Goal: Check status: Check status

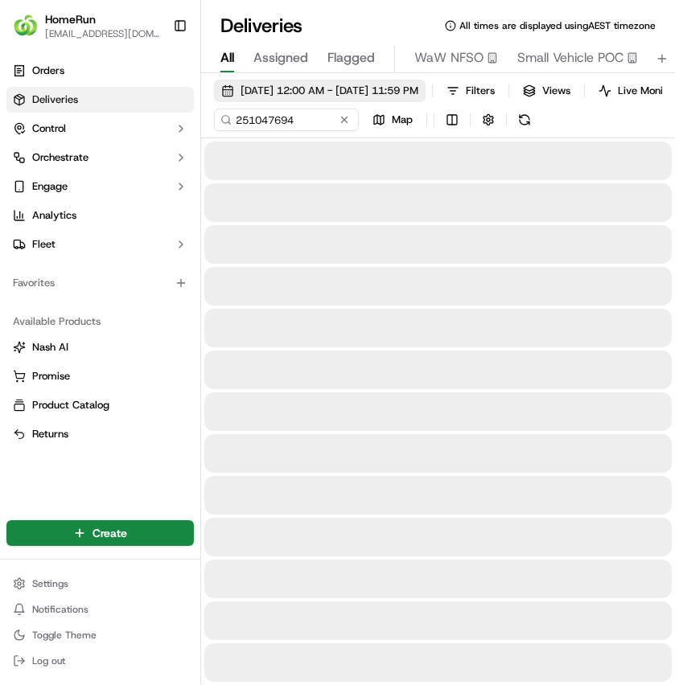
click at [310, 92] on span "[DATE] 12:00 AM - [DATE] 11:59 PM" at bounding box center [329, 91] width 178 height 14
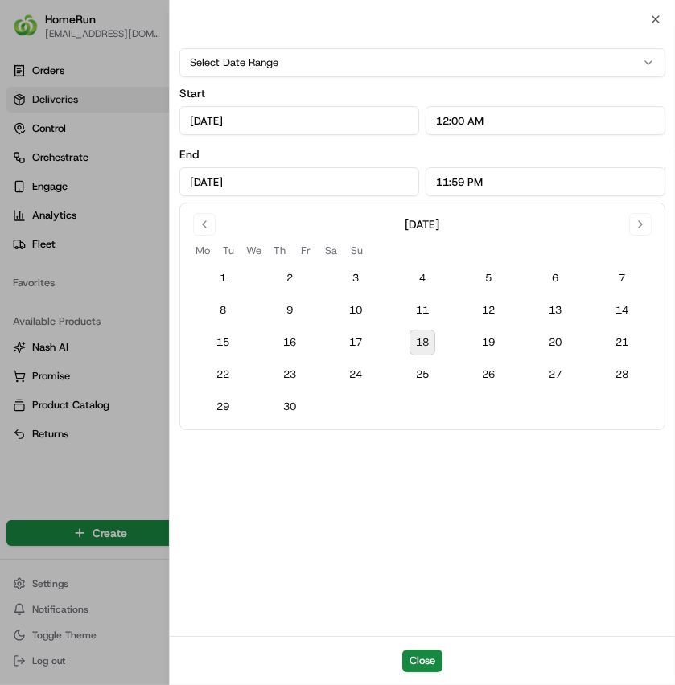
click at [419, 342] on button "18" at bounding box center [422, 343] width 26 height 26
type input "[DATE]"
click at [134, 39] on div at bounding box center [337, 342] width 675 height 685
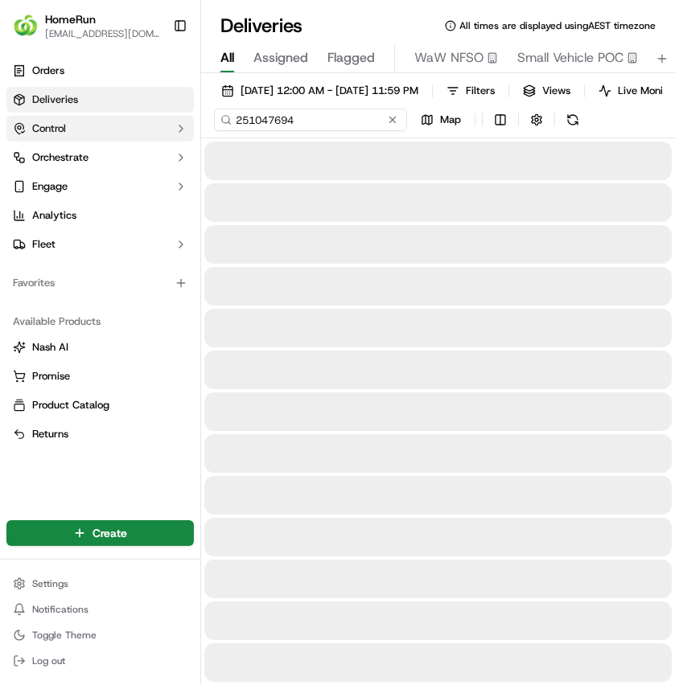
drag, startPoint x: 306, startPoint y: 131, endPoint x: 181, endPoint y: 141, distance: 125.0
click at [180, 138] on div "HomeRun [EMAIL_ADDRESS][DOMAIN_NAME] Toggle Sidebar Orders Deliveries Control O…" at bounding box center [337, 342] width 675 height 685
paste input "69853808"
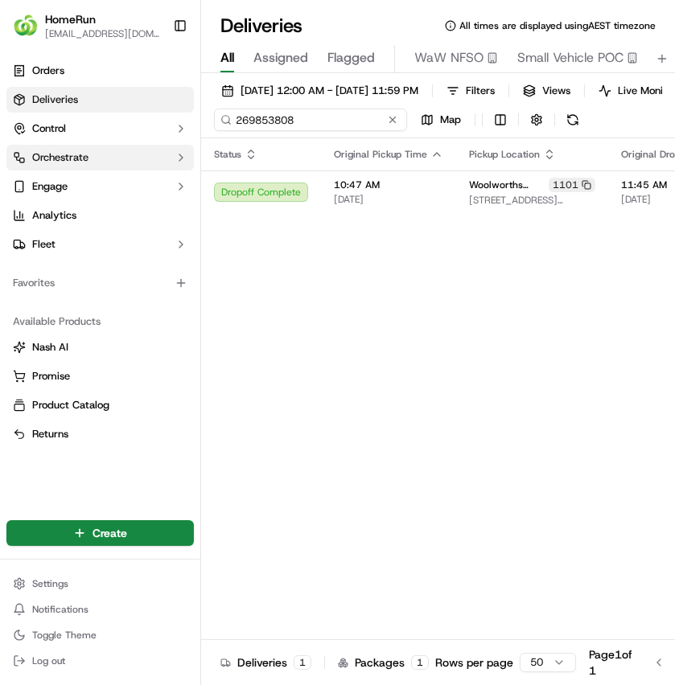
drag, startPoint x: 316, startPoint y: 130, endPoint x: 43, endPoint y: 150, distance: 274.2
click at [43, 150] on div "HomeRun [EMAIL_ADDRESS][DOMAIN_NAME] Toggle Sidebar Orders Deliveries Control O…" at bounding box center [337, 342] width 675 height 685
paste input "90890"
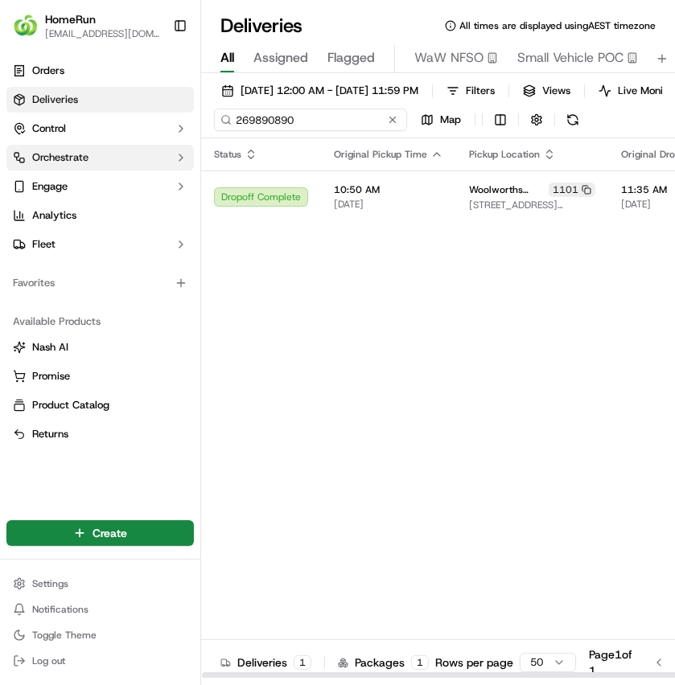
drag, startPoint x: 331, startPoint y: 133, endPoint x: 27, endPoint y: 147, distance: 305.2
click at [41, 147] on div "HomeRun [EMAIL_ADDRESS][DOMAIN_NAME] Toggle Sidebar Orders Deliveries Control O…" at bounding box center [337, 342] width 675 height 685
paste input "953978"
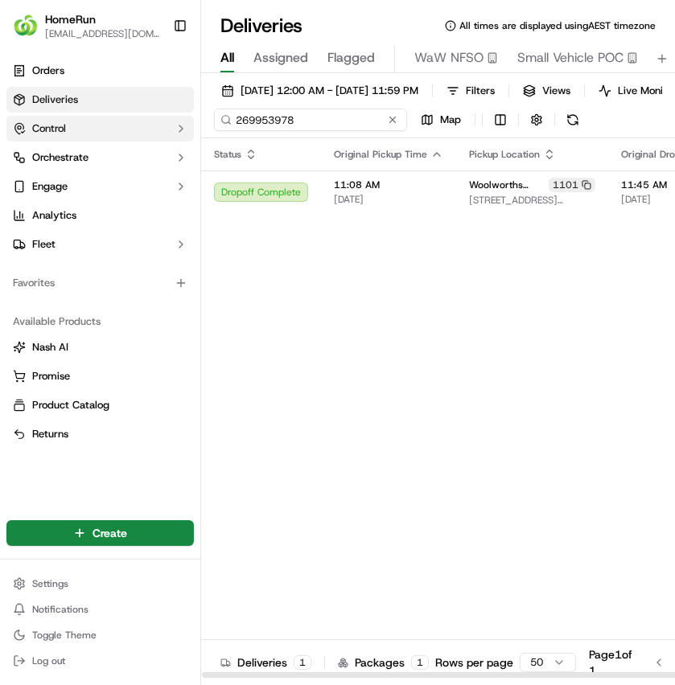
drag, startPoint x: 325, startPoint y: 137, endPoint x: 98, endPoint y: 136, distance: 226.8
click at [116, 136] on div "HomeRun [EMAIL_ADDRESS][DOMAIN_NAME] Toggle Sidebar Orders Deliveries Control O…" at bounding box center [337, 342] width 675 height 685
paste input "4197"
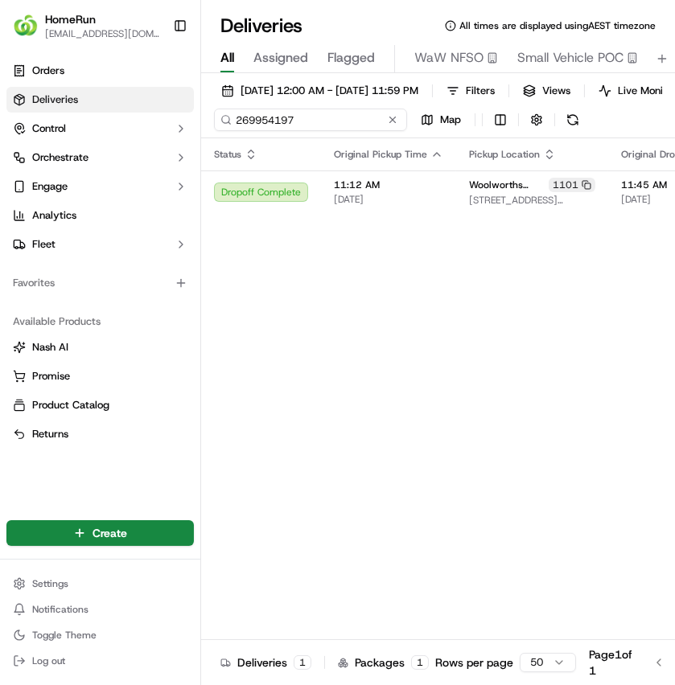
type input "269954197"
